Goal: Task Accomplishment & Management: Use online tool/utility

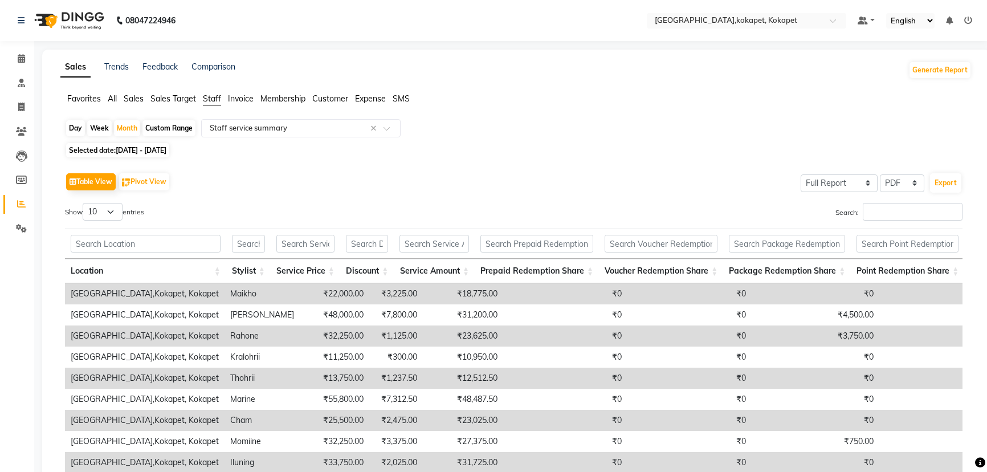
select select "full_report"
select select "pdf"
drag, startPoint x: 19, startPoint y: 103, endPoint x: 22, endPoint y: 120, distance: 17.3
click at [19, 103] on icon at bounding box center [21, 107] width 6 height 9
select select "service"
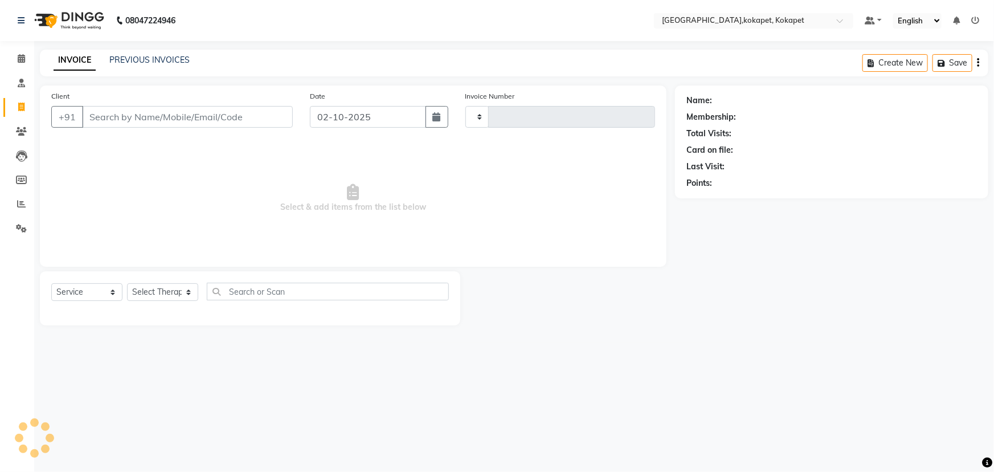
type input "0698"
select select "5849"
drag, startPoint x: 146, startPoint y: 280, endPoint x: 148, endPoint y: 296, distance: 16.6
click at [148, 296] on div "Select Service Product Membership Package Voucher Prepaid Gift Card Select Ther…" at bounding box center [250, 298] width 420 height 54
click at [148, 296] on select "Select Therapist [PERSON_NAME] Keerthi Kiran Kralohrii [PERSON_NAME] Marine Moh…" at bounding box center [162, 292] width 71 height 18
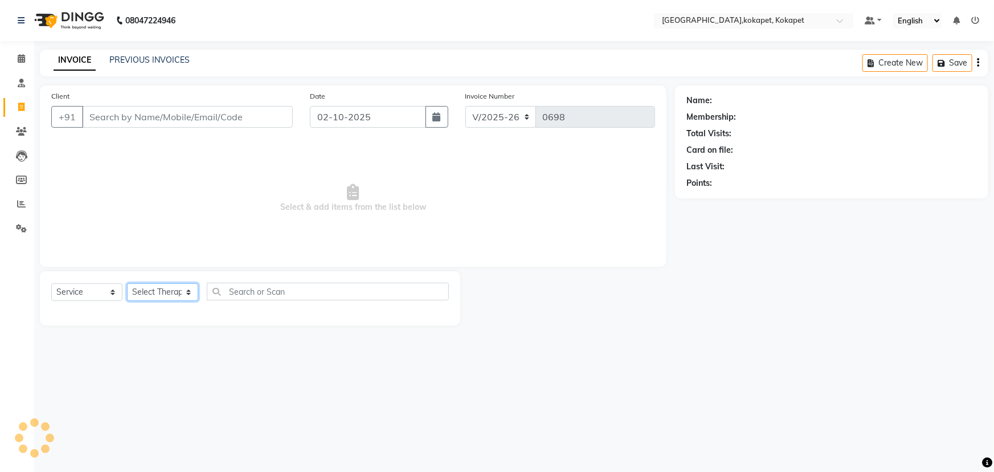
select select "40951"
click at [127, 283] on select "Select Therapist [PERSON_NAME] Keerthi Kiran Kralohrii [PERSON_NAME] Marine Moh…" at bounding box center [162, 292] width 71 height 18
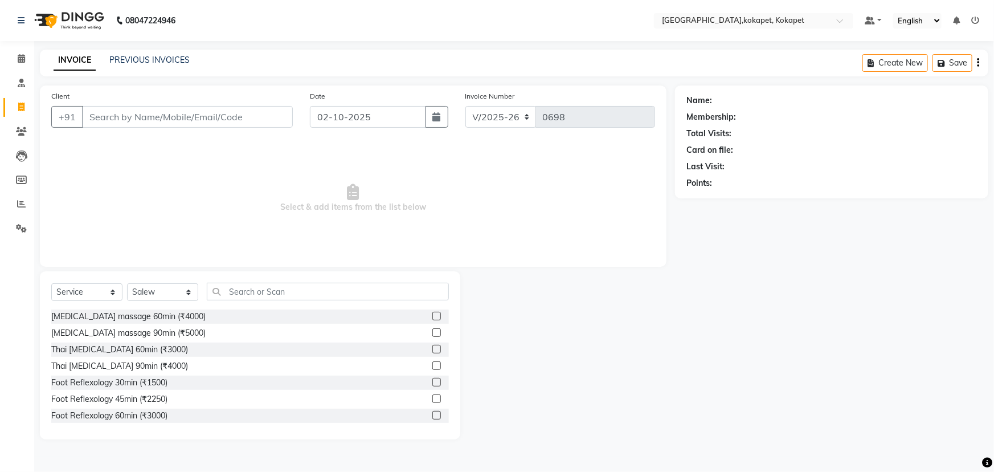
click at [432, 351] on label at bounding box center [436, 349] width 9 height 9
click at [432, 351] on input "checkbox" at bounding box center [435, 349] width 7 height 7
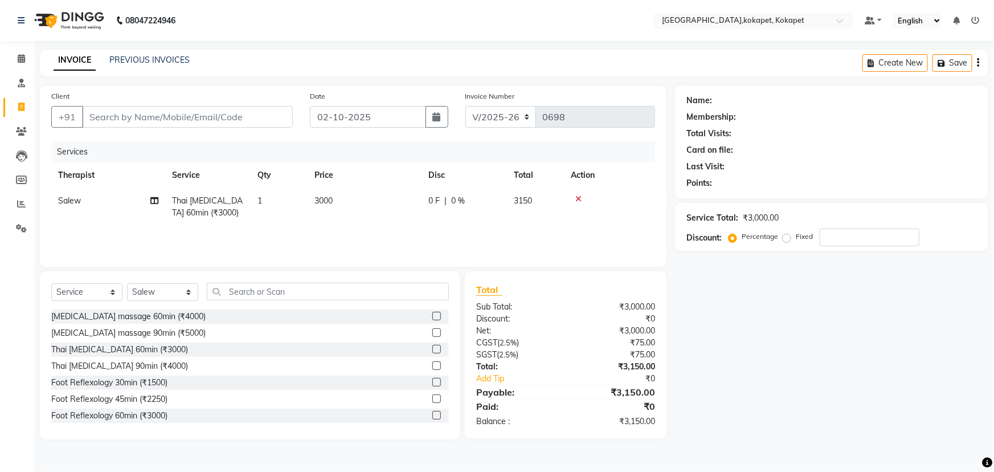
click at [432, 351] on label at bounding box center [436, 349] width 9 height 9
click at [432, 351] on input "checkbox" at bounding box center [435, 349] width 7 height 7
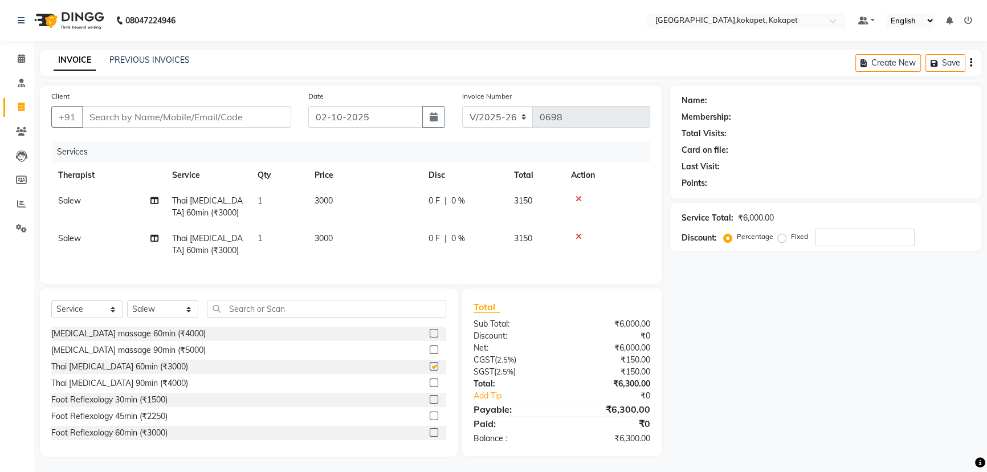
checkbox input "false"
click at [843, 239] on input "number" at bounding box center [865, 237] width 100 height 18
click at [577, 197] on icon at bounding box center [578, 199] width 6 height 8
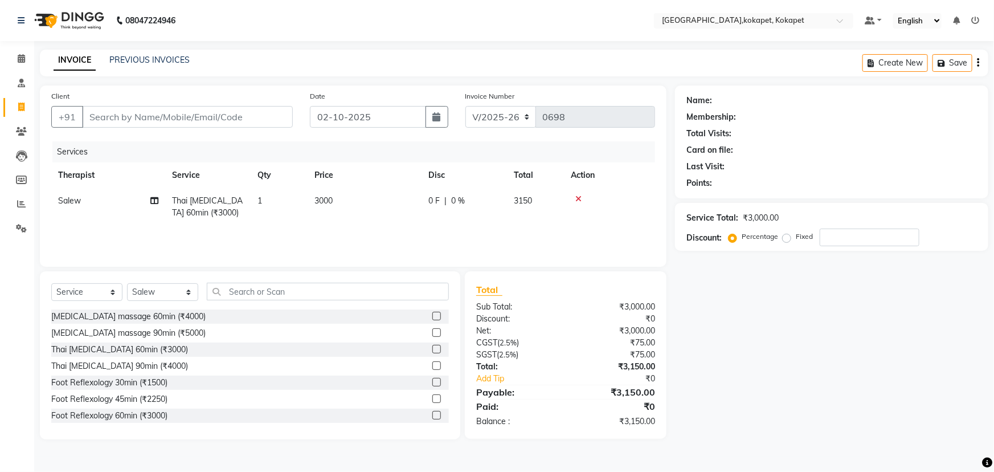
click at [577, 197] on icon at bounding box center [578, 199] width 6 height 8
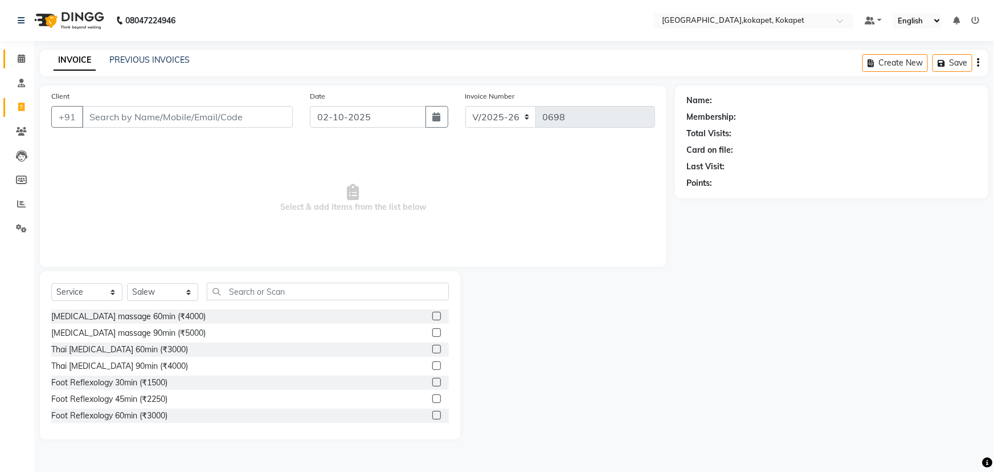
click at [17, 50] on link "Calendar" at bounding box center [16, 59] width 27 height 19
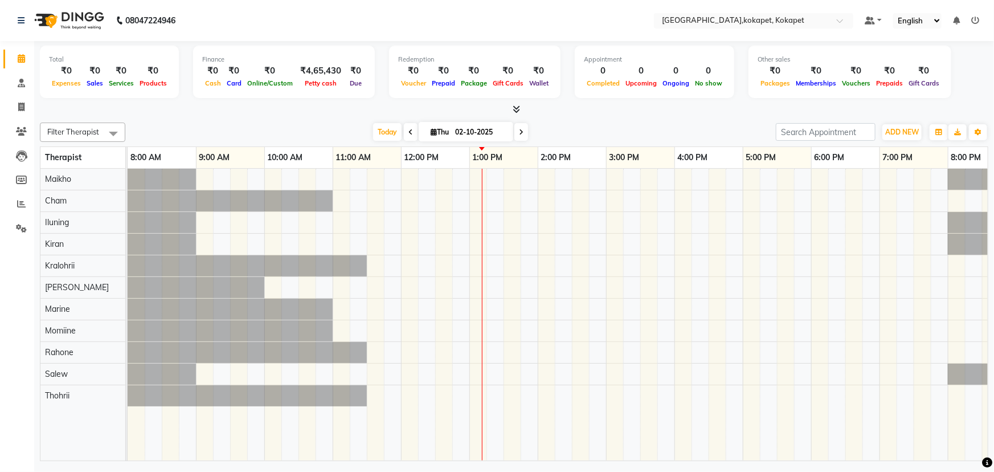
click at [179, 133] on div "Today Thu 02-10-2025" at bounding box center [450, 132] width 639 height 17
